Goal: Information Seeking & Learning: Learn about a topic

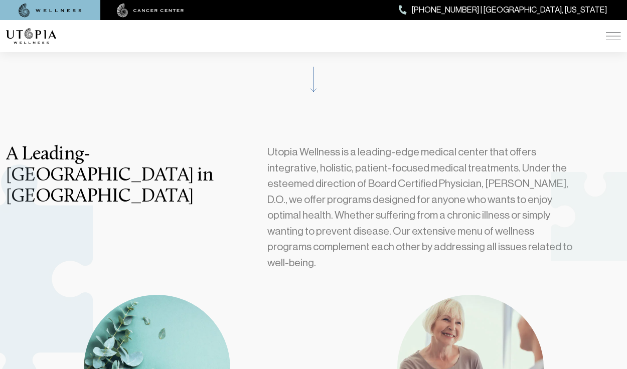
scroll to position [264, 0]
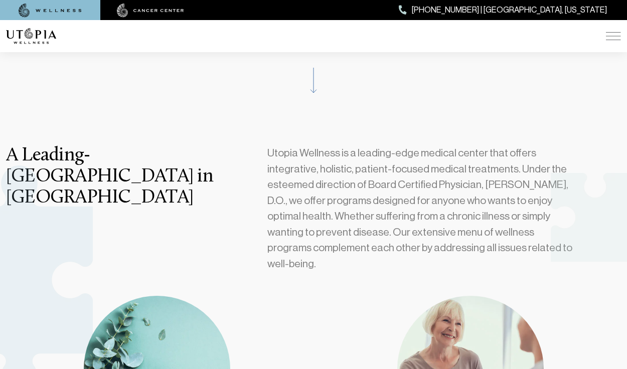
click at [605, 37] on div "ABOUT US [MEDICAL_DATA] SERVICES Services Overview [MEDICAL_DATA]: What It Is, …" at bounding box center [313, 36] width 615 height 32
click at [607, 37] on img at bounding box center [613, 36] width 15 height 8
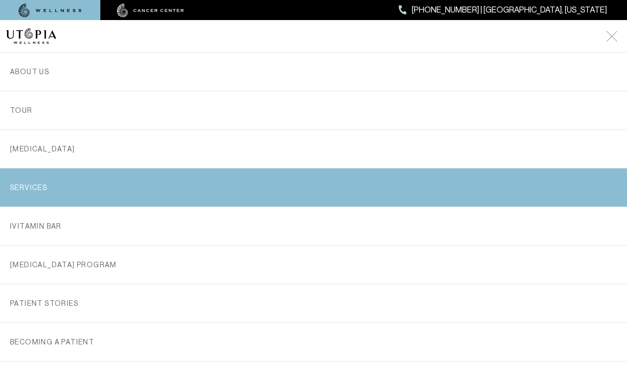
click at [256, 175] on link "SERVICES" at bounding box center [313, 188] width 607 height 38
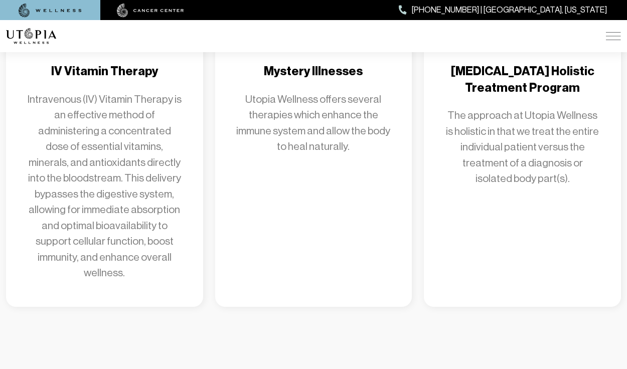
scroll to position [1459, 0]
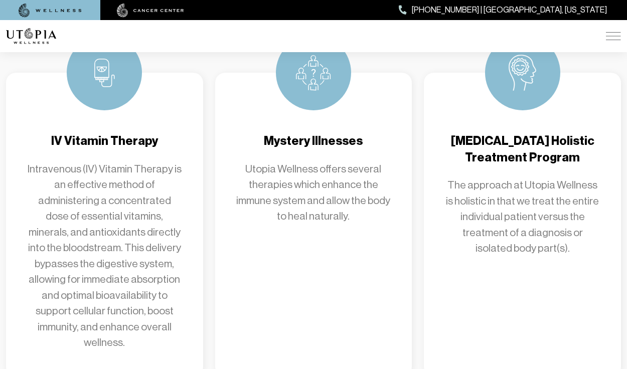
click at [520, 133] on h4 "[MEDICAL_DATA] Holistic Treatment Program" at bounding box center [522, 149] width 157 height 33
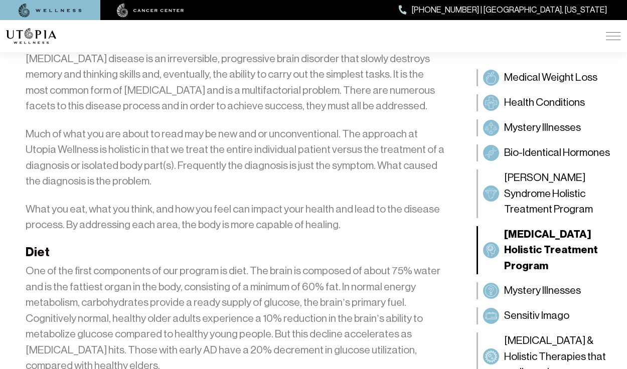
scroll to position [1046, 0]
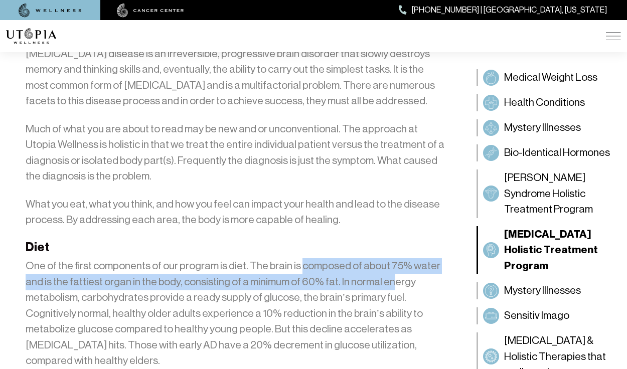
drag, startPoint x: 296, startPoint y: 228, endPoint x: 384, endPoint y: 241, distance: 89.2
click at [384, 258] on p "One of the first components of our program is diet. The brain is composed of ab…" at bounding box center [235, 313] width 419 height 111
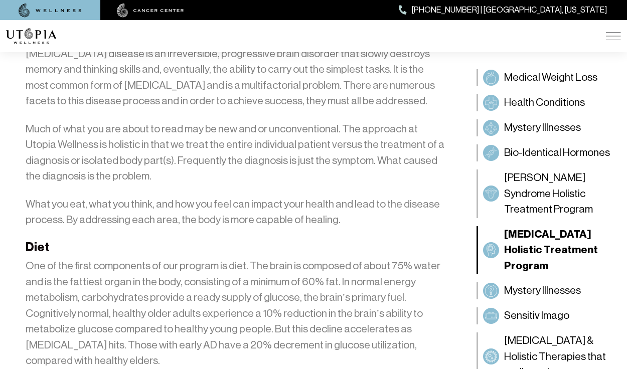
click at [382, 258] on p "One of the first components of our program is diet. The brain is composed of ab…" at bounding box center [235, 313] width 419 height 111
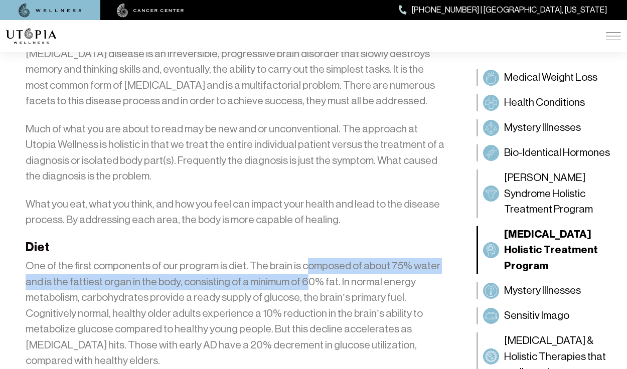
drag, startPoint x: 301, startPoint y: 233, endPoint x: 303, endPoint y: 243, distance: 10.1
click at [303, 258] on p "One of the first components of our program is diet. The brain is composed of ab…" at bounding box center [235, 313] width 419 height 111
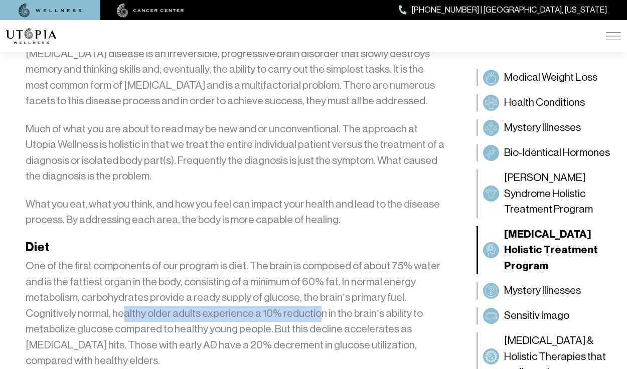
drag, startPoint x: 173, startPoint y: 281, endPoint x: 315, endPoint y: 282, distance: 141.5
click at [315, 282] on p "One of the first components of our program is diet. The brain is composed of ab…" at bounding box center [235, 313] width 419 height 111
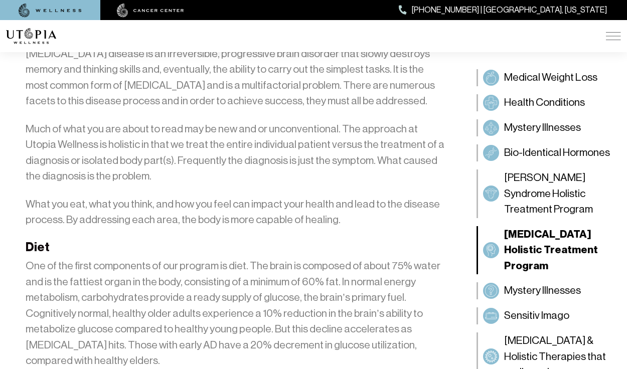
click at [315, 280] on p "One of the first components of our program is diet. The brain is composed of ab…" at bounding box center [235, 313] width 419 height 111
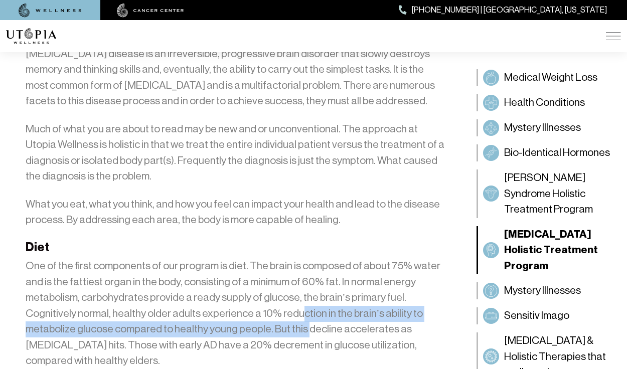
drag, startPoint x: 297, startPoint y: 278, endPoint x: 302, endPoint y: 288, distance: 11.7
click at [302, 288] on p "One of the first components of our program is diet. The brain is composed of ab…" at bounding box center [235, 313] width 419 height 111
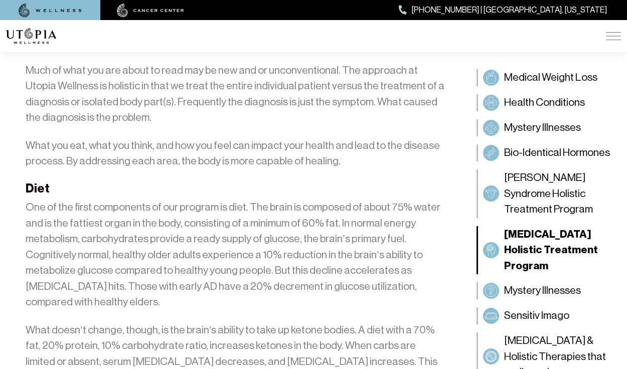
scroll to position [1110, 0]
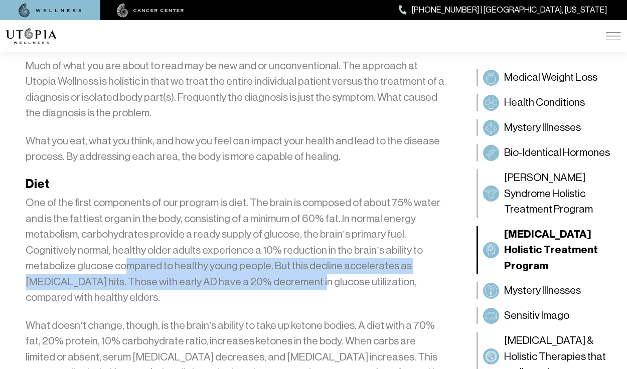
drag, startPoint x: 131, startPoint y: 232, endPoint x: 312, endPoint y: 250, distance: 182.0
click at [312, 250] on p "One of the first components of our program is diet. The brain is composed of ab…" at bounding box center [235, 250] width 419 height 111
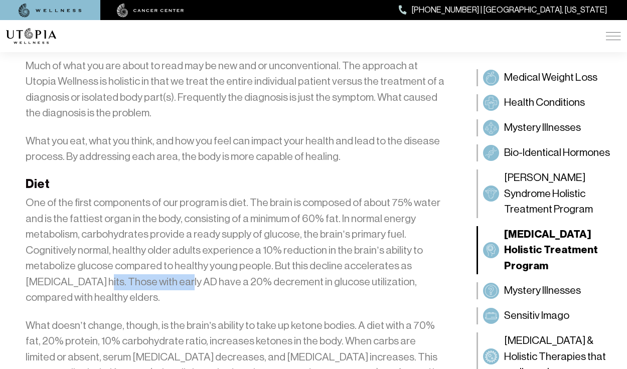
drag, startPoint x: 144, startPoint y: 244, endPoint x: 180, endPoint y: 247, distance: 35.7
click at [180, 247] on p "One of the first components of our program is diet. The brain is composed of ab…" at bounding box center [235, 250] width 419 height 111
click at [217, 247] on p "One of the first components of our program is diet. The brain is composed of ab…" at bounding box center [235, 250] width 419 height 111
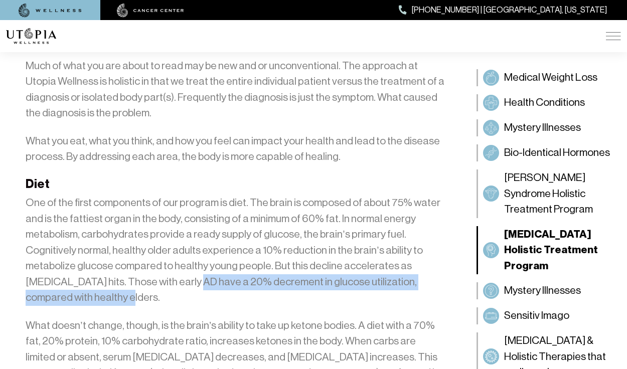
drag, startPoint x: 215, startPoint y: 245, endPoint x: 345, endPoint y: 263, distance: 131.1
click at [345, 263] on p "One of the first components of our program is diet. The brain is composed of ab…" at bounding box center [235, 250] width 419 height 111
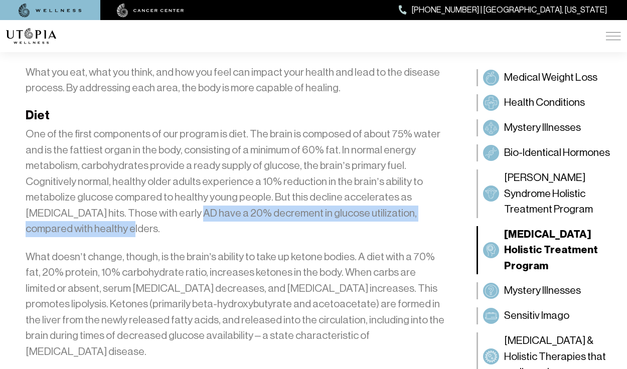
scroll to position [1189, 0]
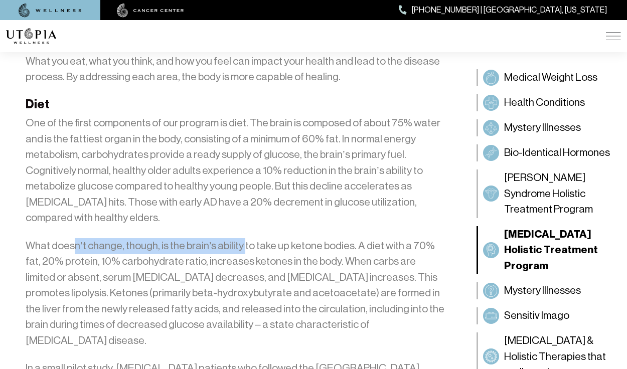
drag, startPoint x: 81, startPoint y: 208, endPoint x: 241, endPoint y: 205, distance: 160.1
click at [241, 238] on p "What doesn’t change, though, is the brain’s ability to take up ketone bodies. A…" at bounding box center [235, 293] width 419 height 111
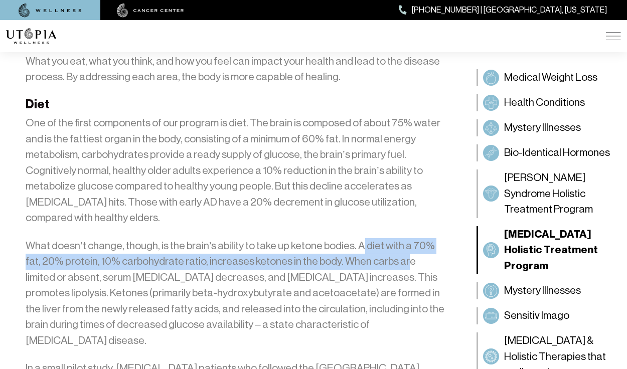
drag, startPoint x: 358, startPoint y: 210, endPoint x: 385, endPoint y: 224, distance: 31.0
click at [385, 238] on p "What doesn’t change, though, is the brain’s ability to take up ketone bodies. A…" at bounding box center [235, 293] width 419 height 111
drag, startPoint x: 385, startPoint y: 224, endPoint x: 359, endPoint y: 225, distance: 26.6
click at [385, 238] on p "What doesn’t change, though, is the brain’s ability to take up ketone bodies. A…" at bounding box center [235, 293] width 419 height 111
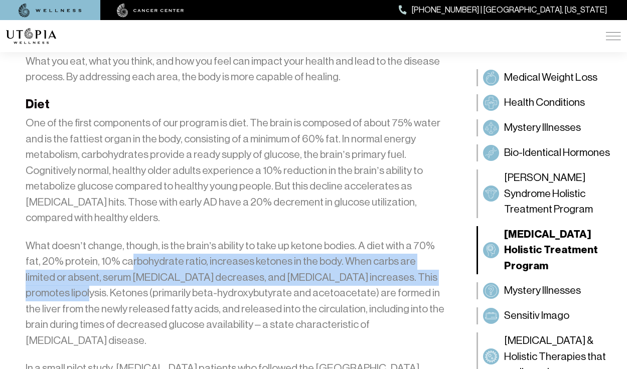
drag, startPoint x: 182, startPoint y: 225, endPoint x: 434, endPoint y: 242, distance: 253.4
click at [434, 242] on p "What doesn’t change, though, is the brain’s ability to take up ketone bodies. A…" at bounding box center [235, 293] width 419 height 111
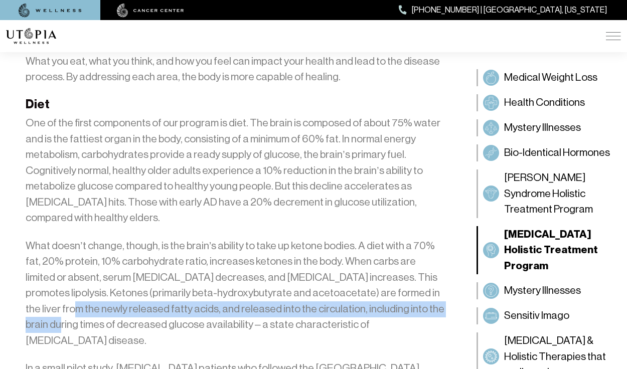
drag, startPoint x: 31, startPoint y: 274, endPoint x: 431, endPoint y: 272, distance: 400.8
click at [431, 272] on p "What doesn’t change, though, is the brain’s ability to take up ketone bodies. A…" at bounding box center [235, 293] width 419 height 111
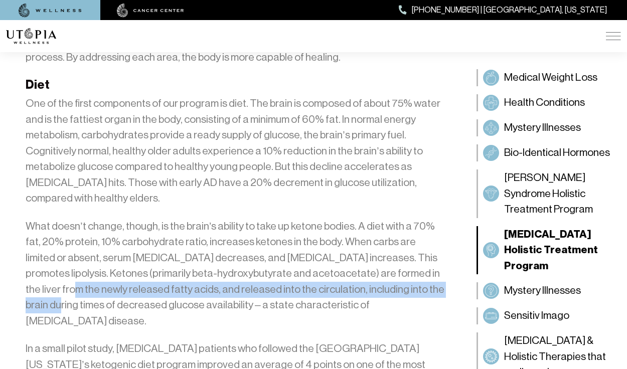
scroll to position [1266, 0]
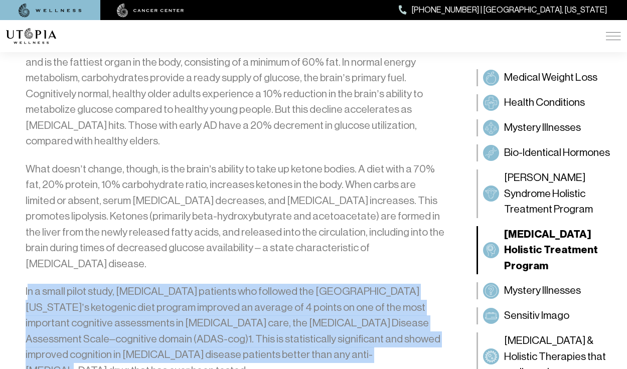
drag, startPoint x: 29, startPoint y: 238, endPoint x: 449, endPoint y: 298, distance: 425.2
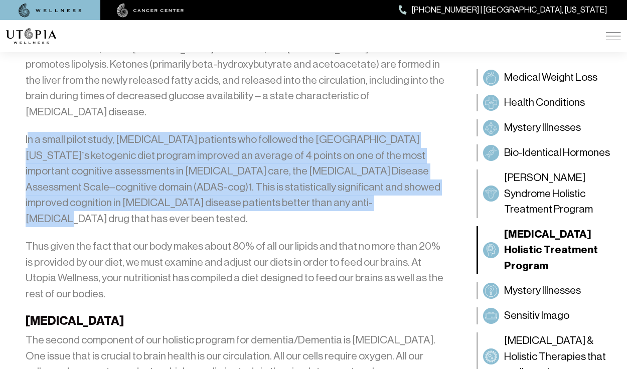
scroll to position [1421, 0]
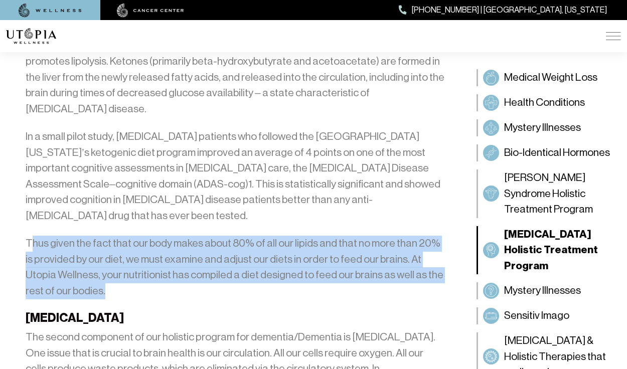
drag, startPoint x: 34, startPoint y: 174, endPoint x: 459, endPoint y: 234, distance: 429.6
drag, startPoint x: 69, startPoint y: 248, endPoint x: 169, endPoint y: 247, distance: 100.3
click at [124, 311] on strong "[MEDICAL_DATA]" at bounding box center [75, 318] width 98 height 14
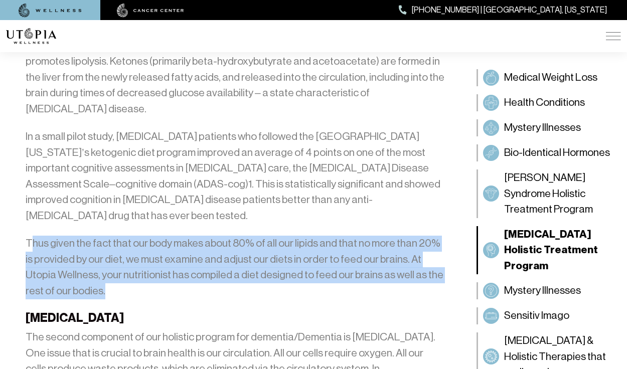
click at [124, 311] on strong "[MEDICAL_DATA]" at bounding box center [75, 318] width 98 height 14
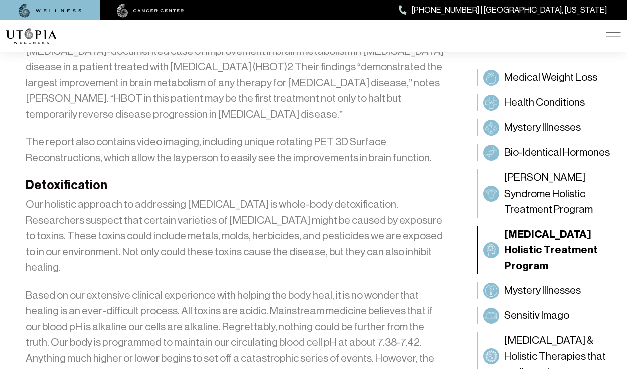
scroll to position [1894, 0]
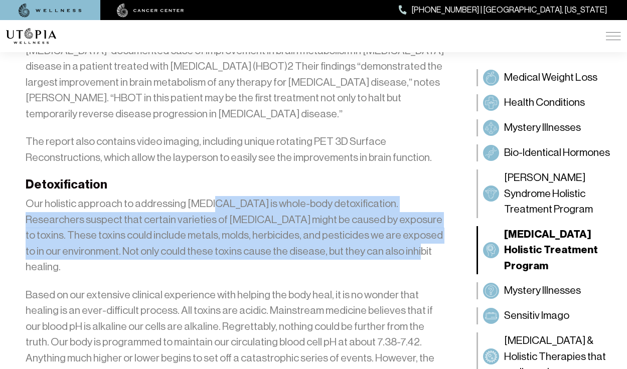
drag, startPoint x: 237, startPoint y: 124, endPoint x: 436, endPoint y: 164, distance: 203.1
click at [436, 196] on p "Our holistic approach to addressing [MEDICAL_DATA] is whole-body detoxification…" at bounding box center [235, 235] width 419 height 79
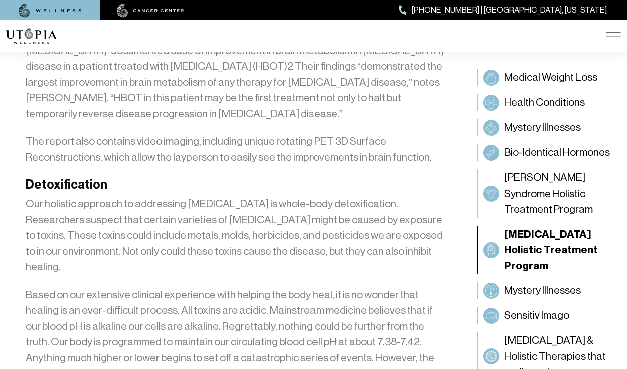
drag, startPoint x: 154, startPoint y: 171, endPoint x: 340, endPoint y: 172, distance: 186.1
click at [340, 196] on p "Our holistic approach to addressing [MEDICAL_DATA] is whole-body detoxification…" at bounding box center [235, 235] width 419 height 79
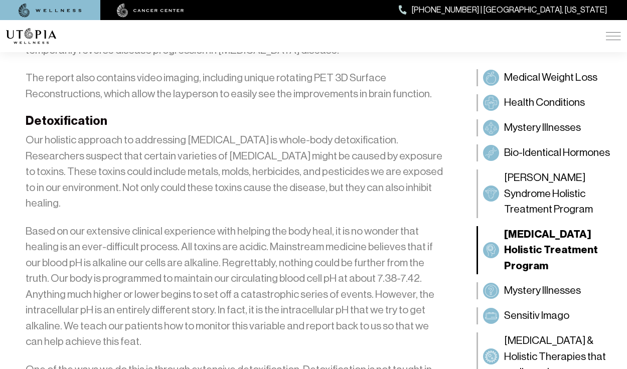
scroll to position [1958, 0]
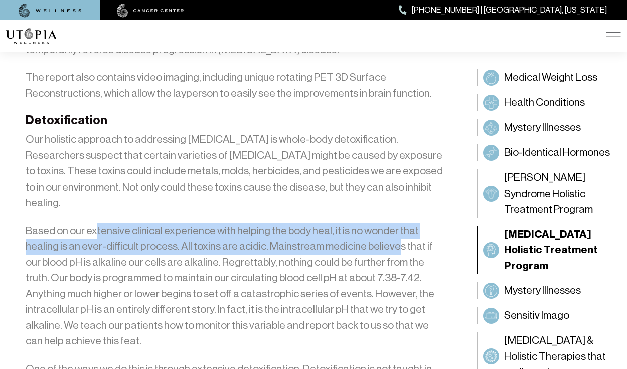
drag, startPoint x: 126, startPoint y: 134, endPoint x: 389, endPoint y: 154, distance: 263.6
click at [389, 223] on p "Based on our extensive clinical experience with helping the body heal, it is no…" at bounding box center [235, 286] width 419 height 126
click at [387, 223] on p "Based on our extensive clinical experience with helping the body heal, it is no…" at bounding box center [235, 286] width 419 height 126
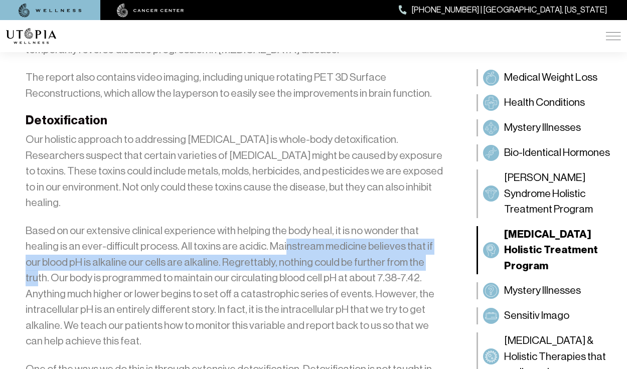
drag, startPoint x: 333, startPoint y: 149, endPoint x: 412, endPoint y: 158, distance: 79.2
click at [412, 223] on p "Based on our extensive clinical experience with helping the body heal, it is no…" at bounding box center [235, 286] width 419 height 126
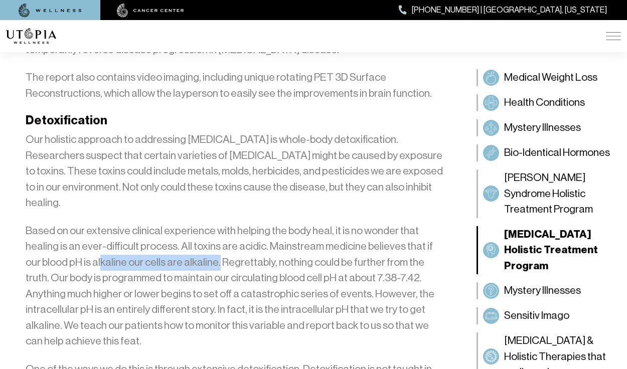
drag, startPoint x: 151, startPoint y: 166, endPoint x: 201, endPoint y: 164, distance: 49.7
click at [201, 223] on p "Based on our extensive clinical experience with helping the body heal, it is no…" at bounding box center [235, 286] width 419 height 126
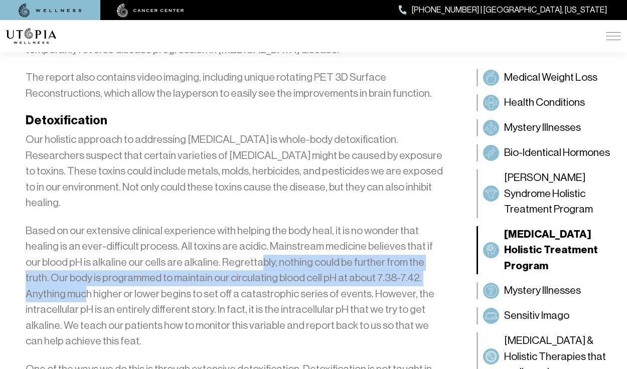
drag, startPoint x: 242, startPoint y: 167, endPoint x: 432, endPoint y: 173, distance: 190.2
click at [432, 223] on p "Based on our extensive clinical experience with helping the body heal, it is no…" at bounding box center [235, 286] width 419 height 126
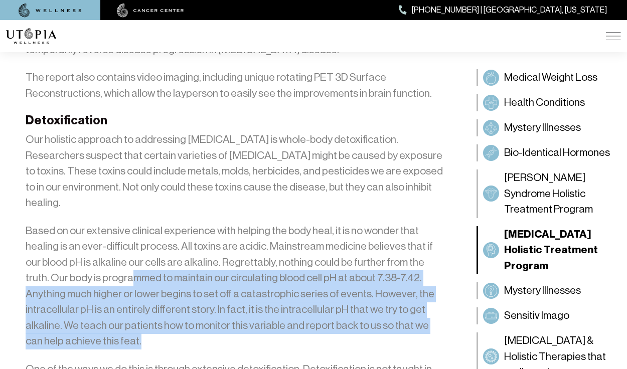
drag, startPoint x: 101, startPoint y: 180, endPoint x: 441, endPoint y: 222, distance: 342.6
click at [441, 223] on p "Based on our extensive clinical experience with helping the body heal, it is no…" at bounding box center [235, 286] width 419 height 126
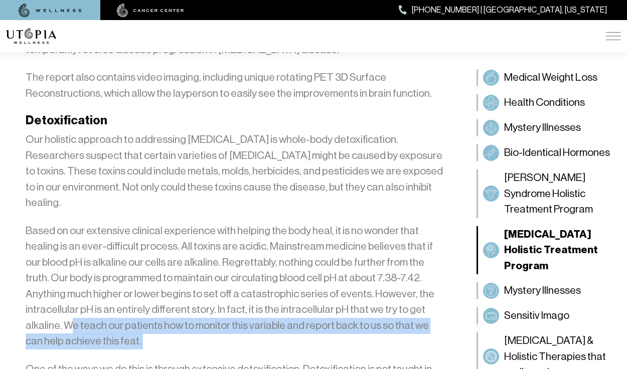
drag, startPoint x: 386, startPoint y: 211, endPoint x: 408, endPoint y: 235, distance: 32.7
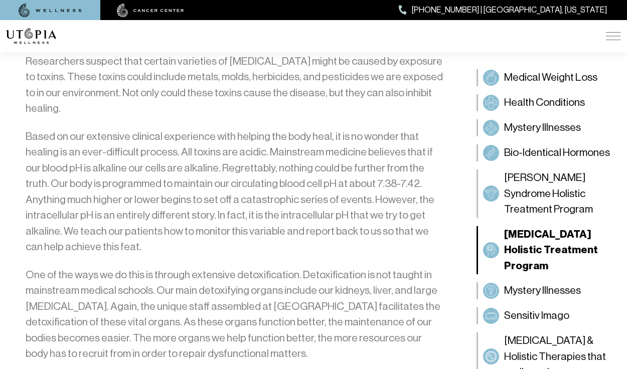
scroll to position [2055, 0]
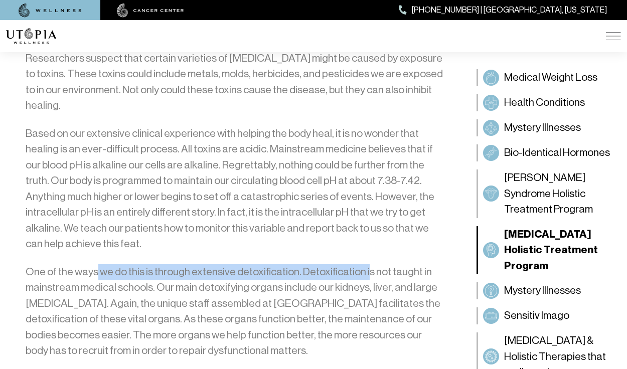
drag, startPoint x: 166, startPoint y: 162, endPoint x: 368, endPoint y: 161, distance: 202.2
click at [364, 264] on p "One of the ways we do this is through extensive detoxification. Detoxification …" at bounding box center [235, 311] width 419 height 95
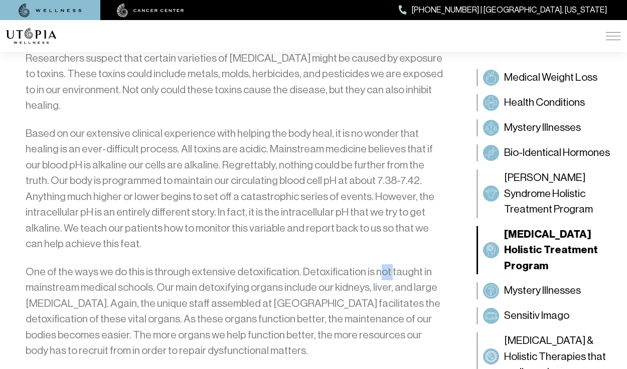
click at [383, 264] on p "One of the ways we do this is through extensive detoxification. Detoxification …" at bounding box center [235, 311] width 419 height 95
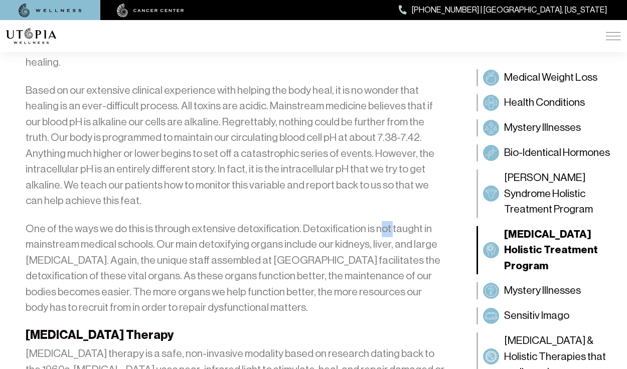
scroll to position [2104, 0]
